Goal: Task Accomplishment & Management: Use online tool/utility

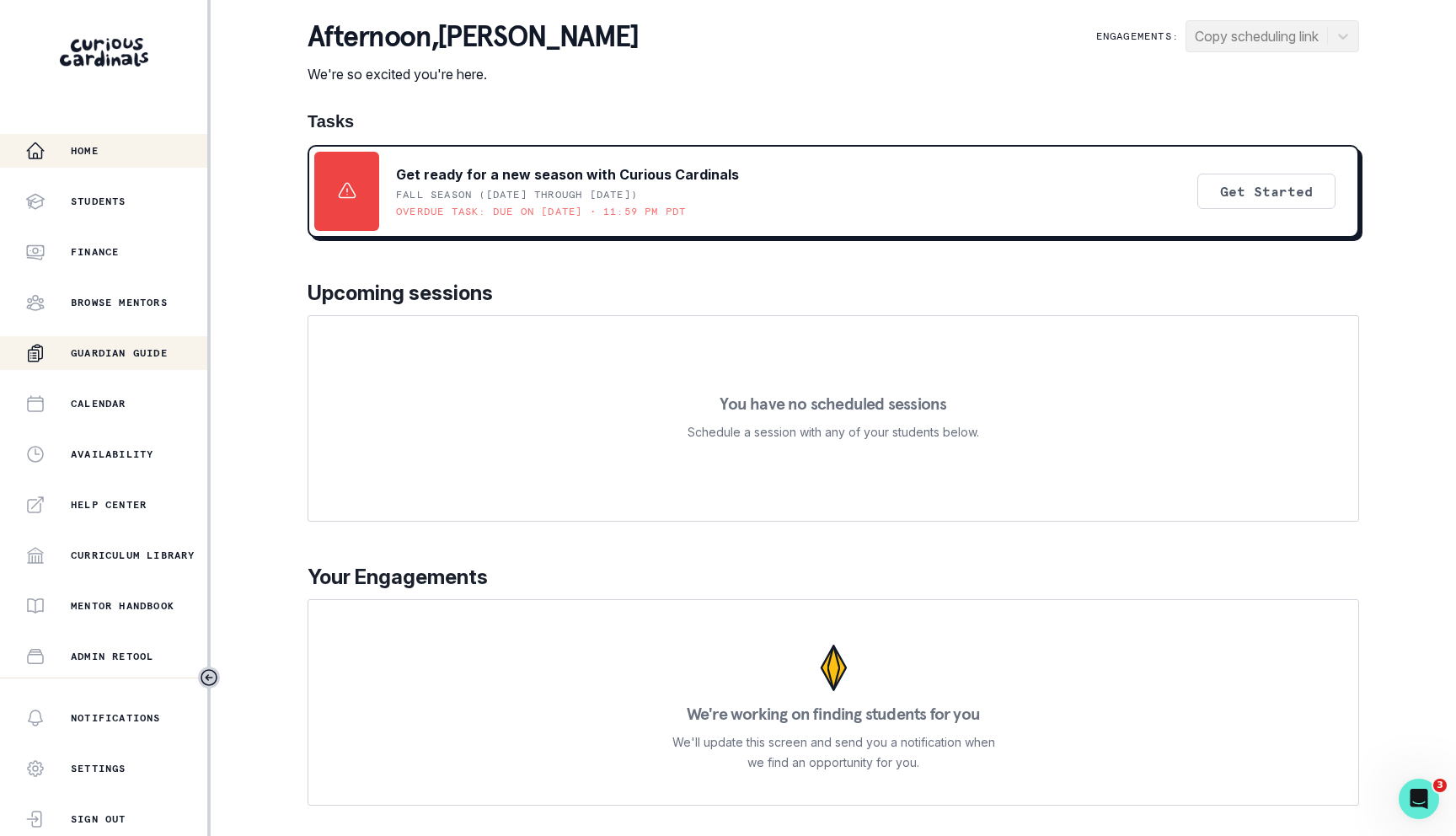
scroll to position [198, 0]
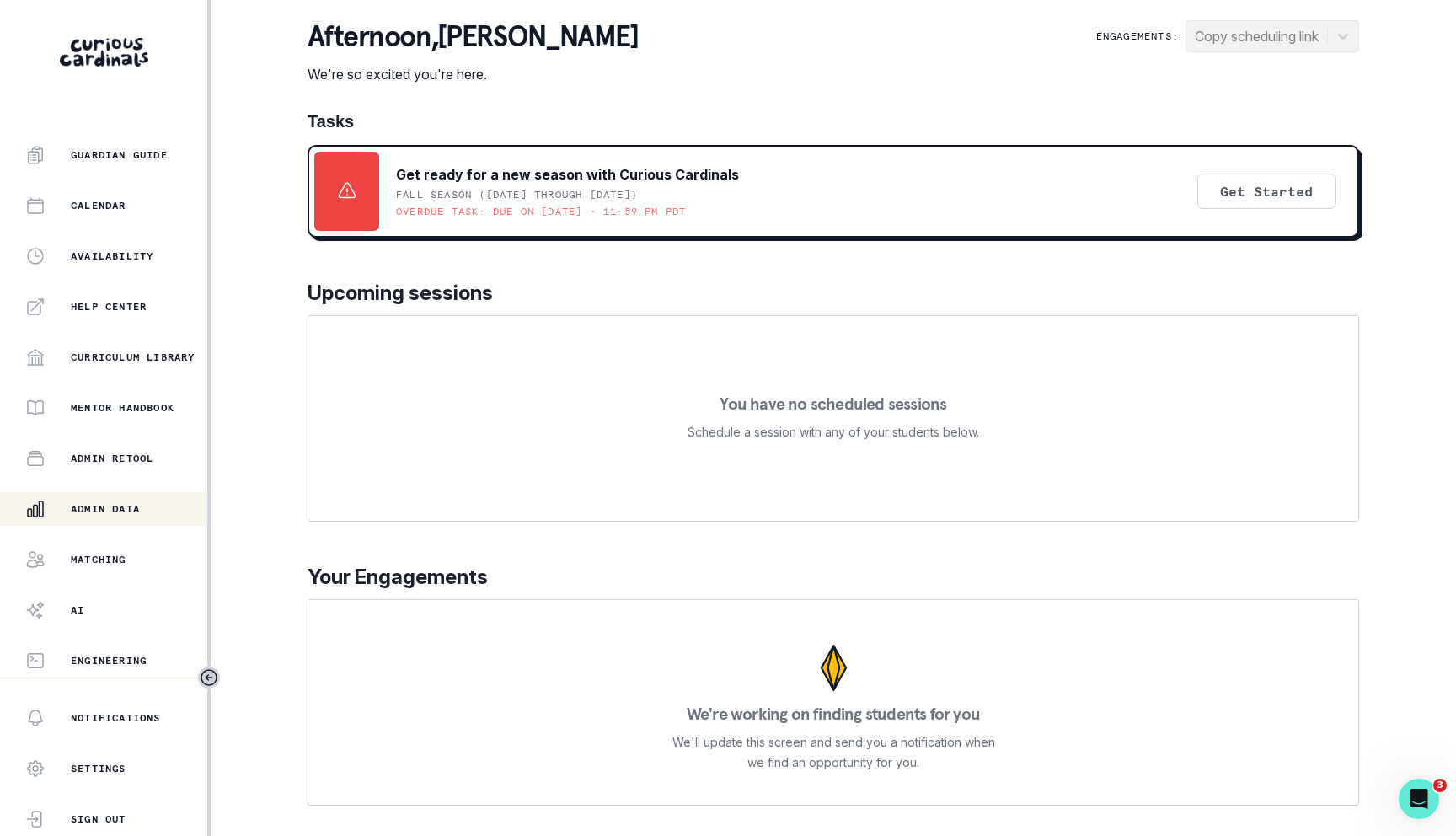
click at [144, 514] on div "Admin Data" at bounding box center [116, 508] width 182 height 20
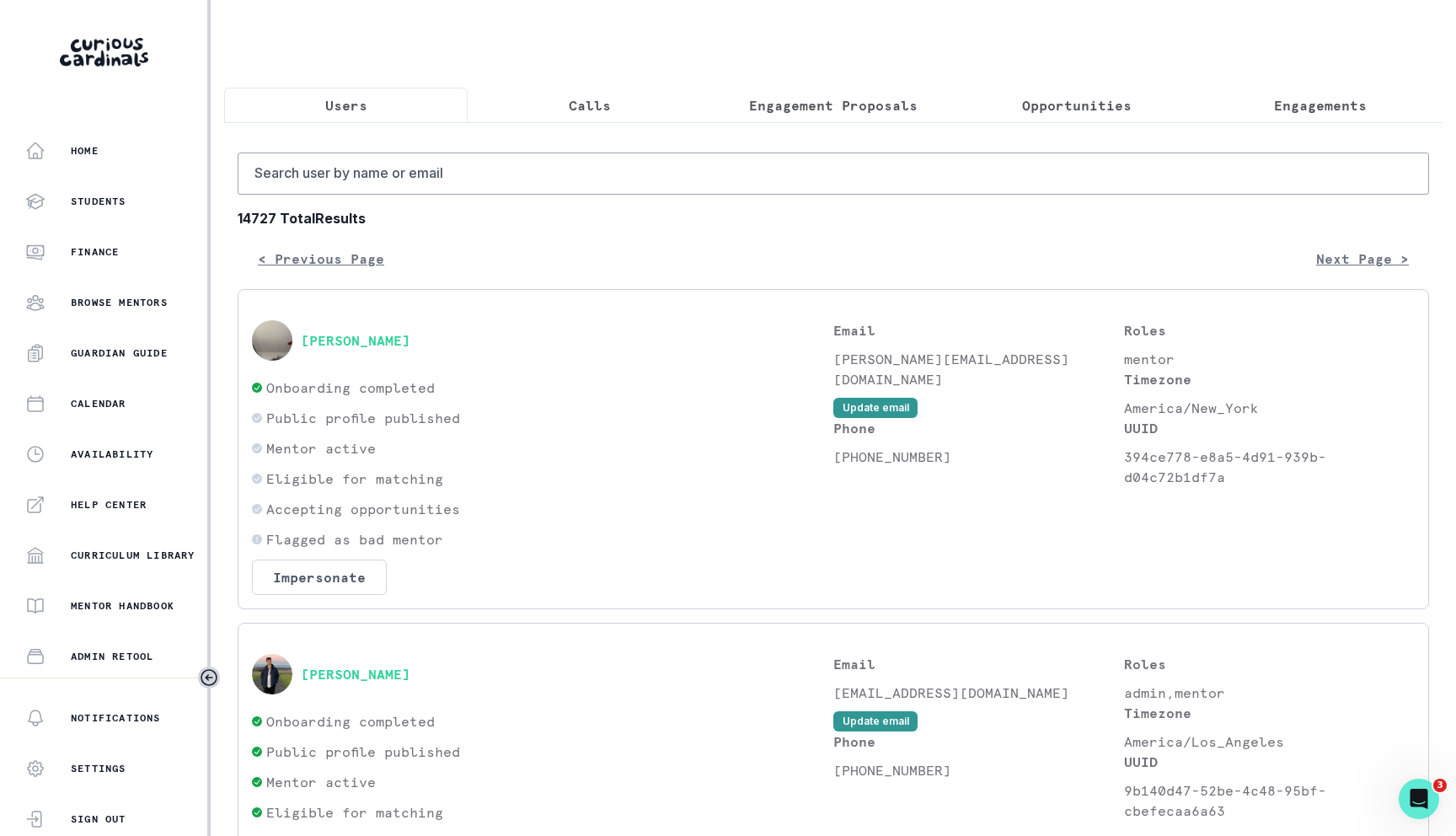
click at [515, 184] on input "Search user by name or email" at bounding box center [833, 173] width 1192 height 43
paste input "[EMAIL_ADDRESS][DOMAIN_NAME]"
type input "[EMAIL_ADDRESS][DOMAIN_NAME]"
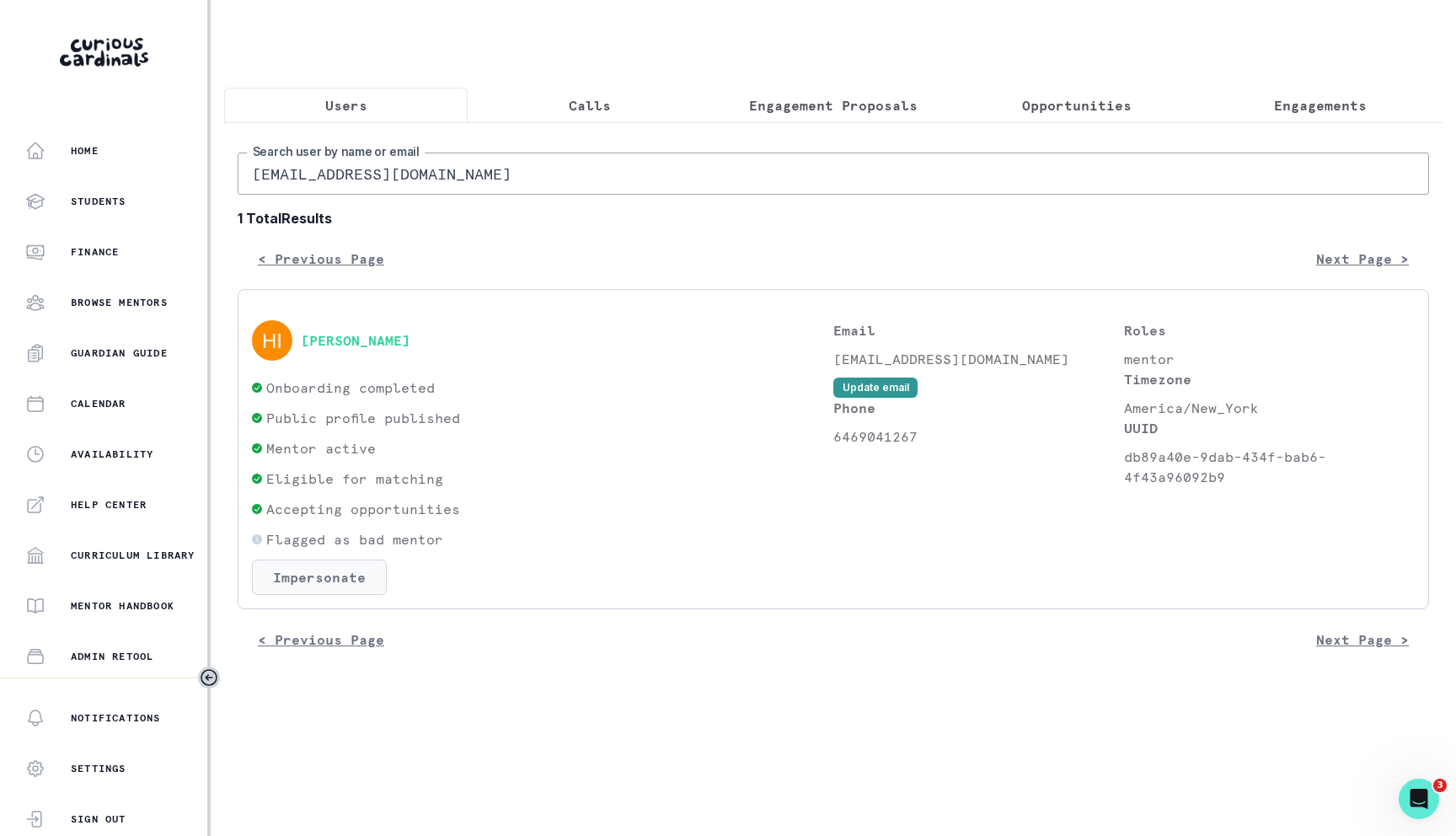
click at [318, 568] on button "Impersonate" at bounding box center [319, 577] width 134 height 35
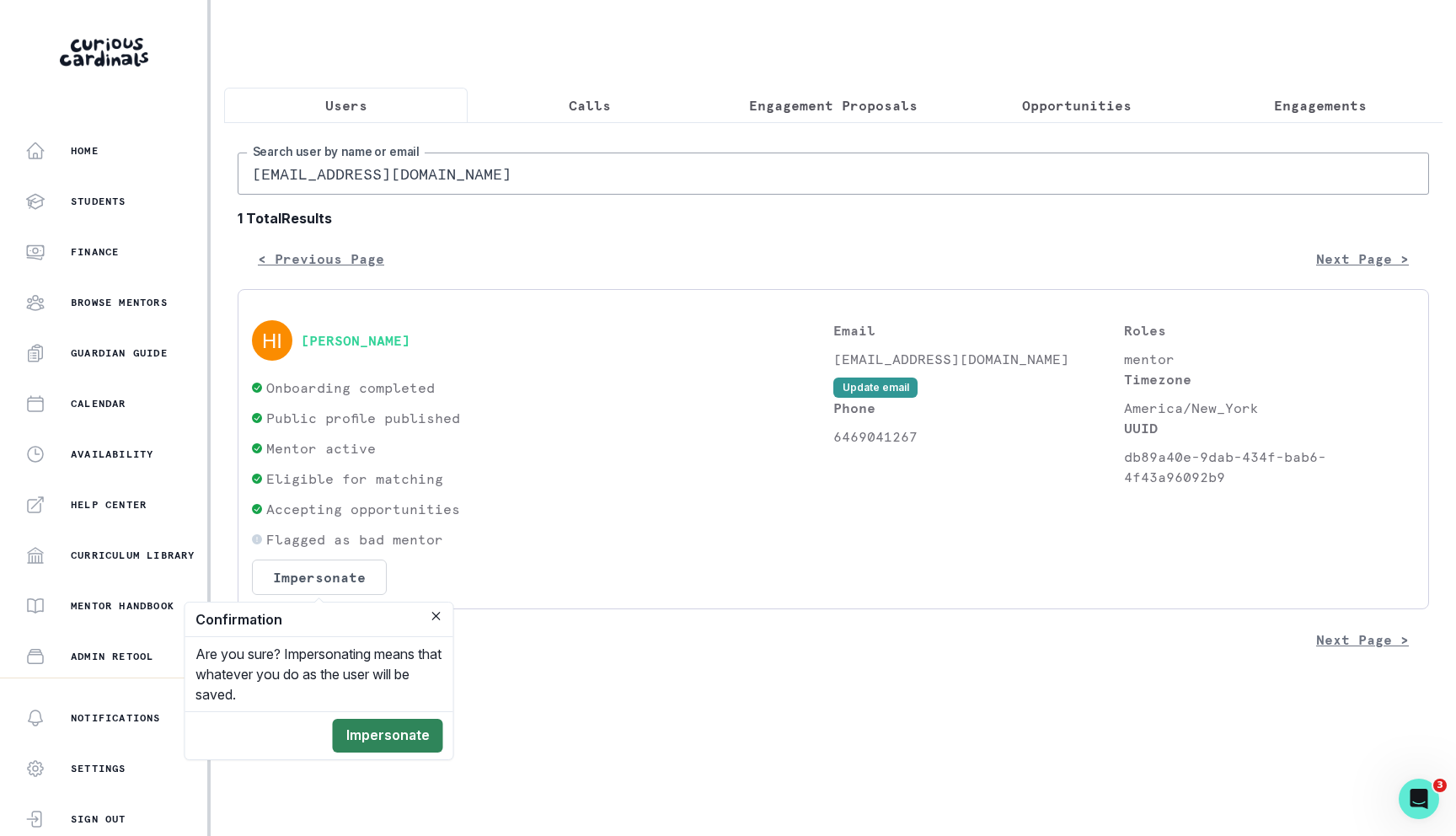
click at [358, 725] on button "Impersonate" at bounding box center [388, 736] width 111 height 34
